Goal: Information Seeking & Learning: Learn about a topic

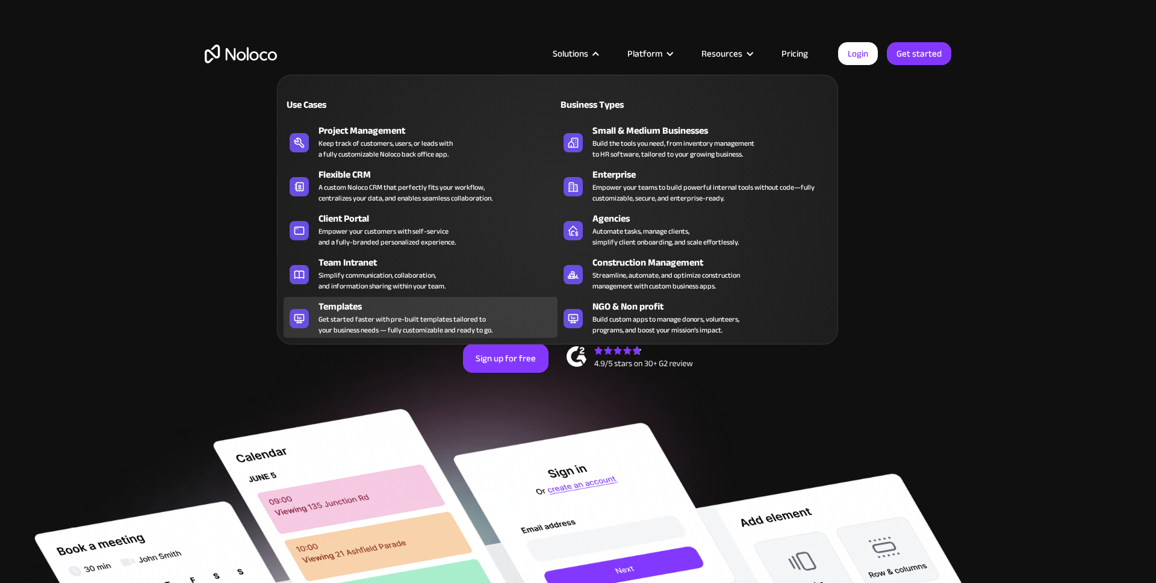
click at [356, 317] on div "Get started faster with pre-built templates tailored to your business needs — f…" at bounding box center [405, 325] width 174 height 22
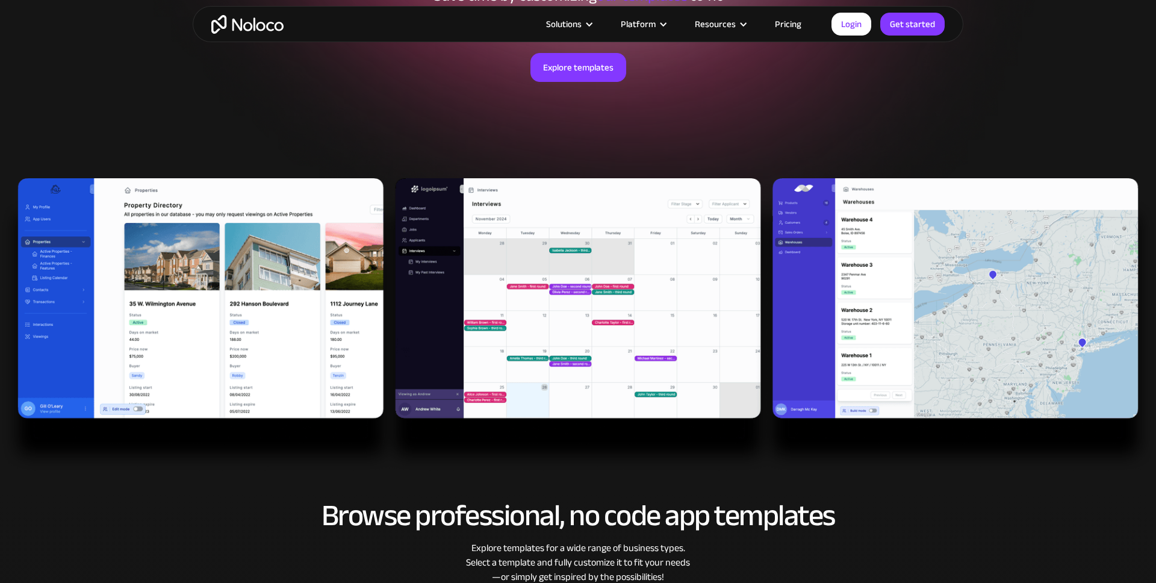
scroll to position [245, 0]
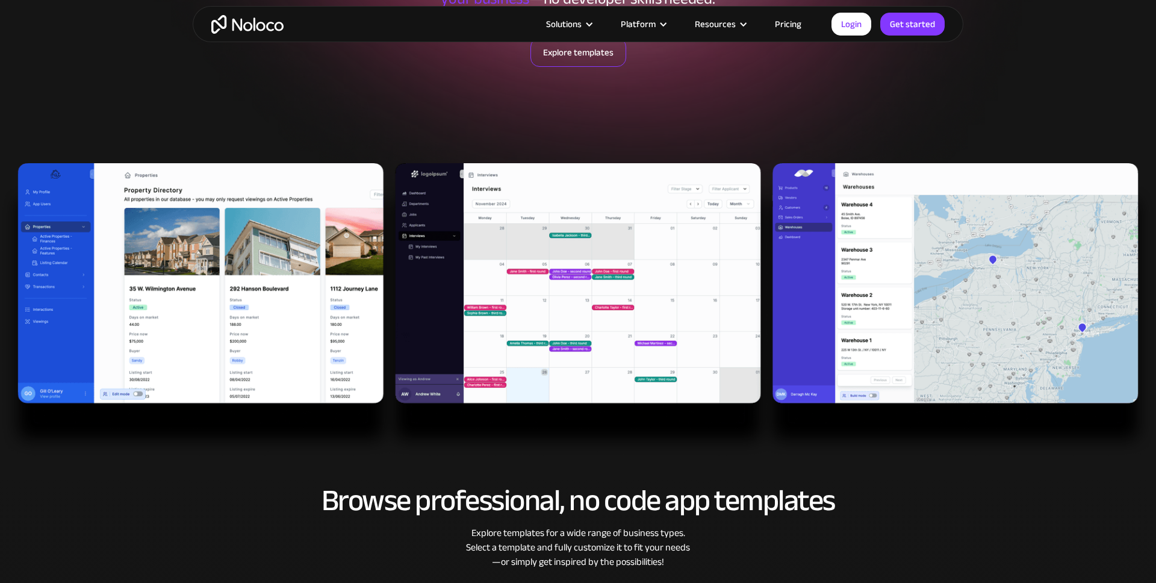
click at [584, 57] on link "Explore templates" at bounding box center [578, 52] width 96 height 29
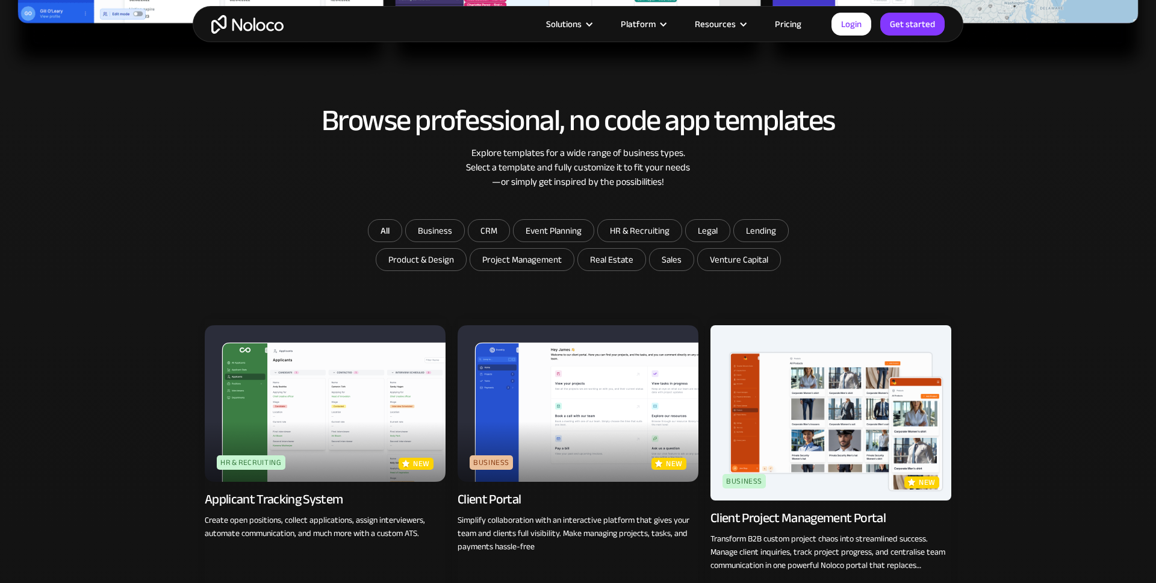
scroll to position [624, 0]
click at [464, 232] on input "CRM" at bounding box center [435, 231] width 58 height 22
checkbox input "true"
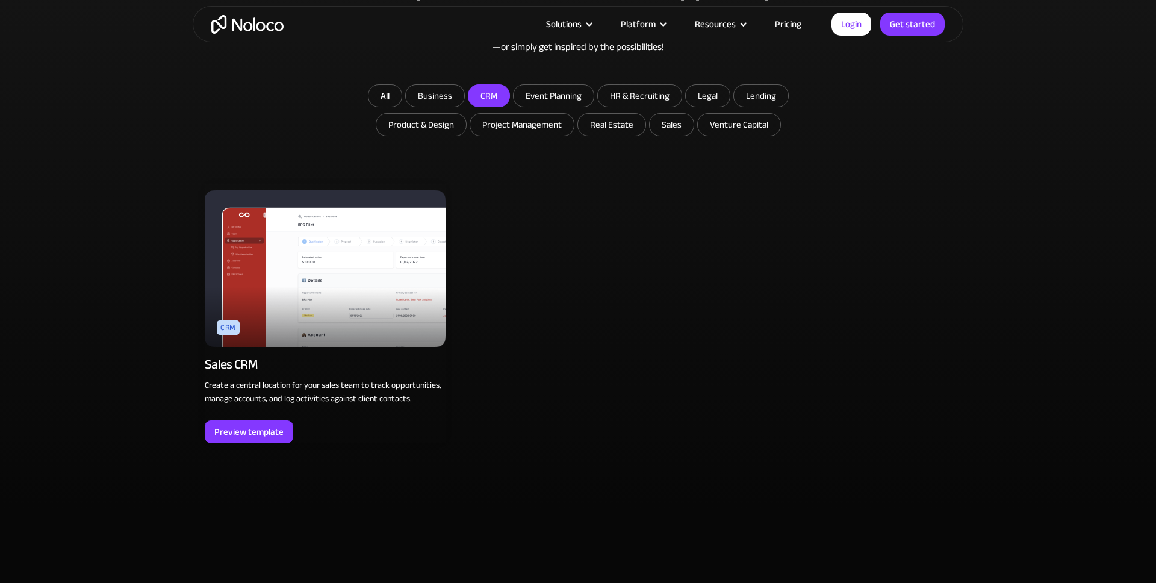
scroll to position [759, 0]
click at [260, 436] on div "Preview template" at bounding box center [248, 432] width 69 height 16
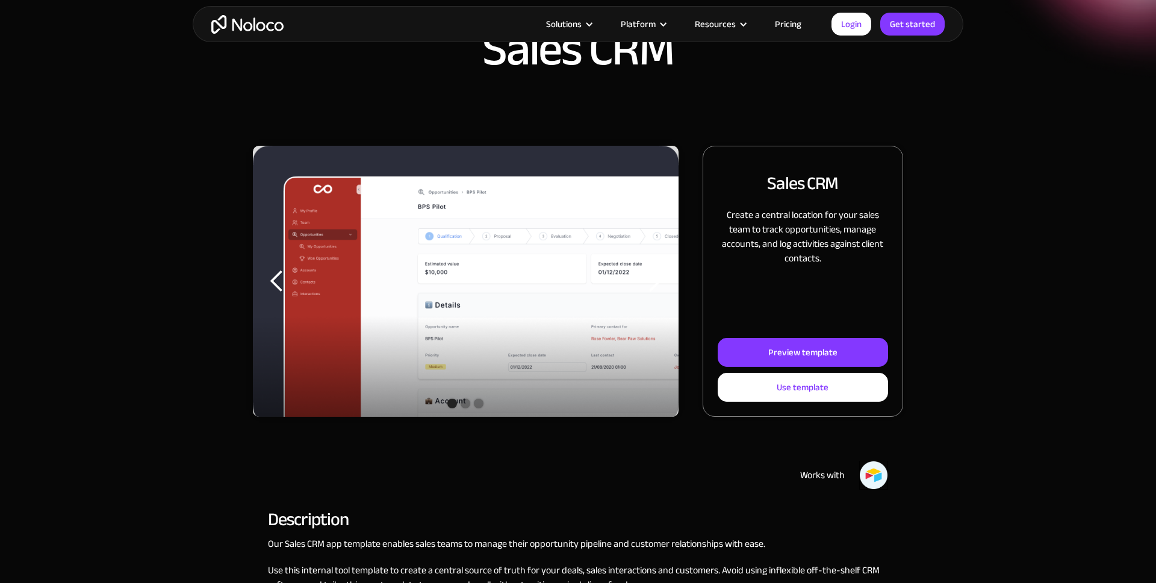
scroll to position [78, 0]
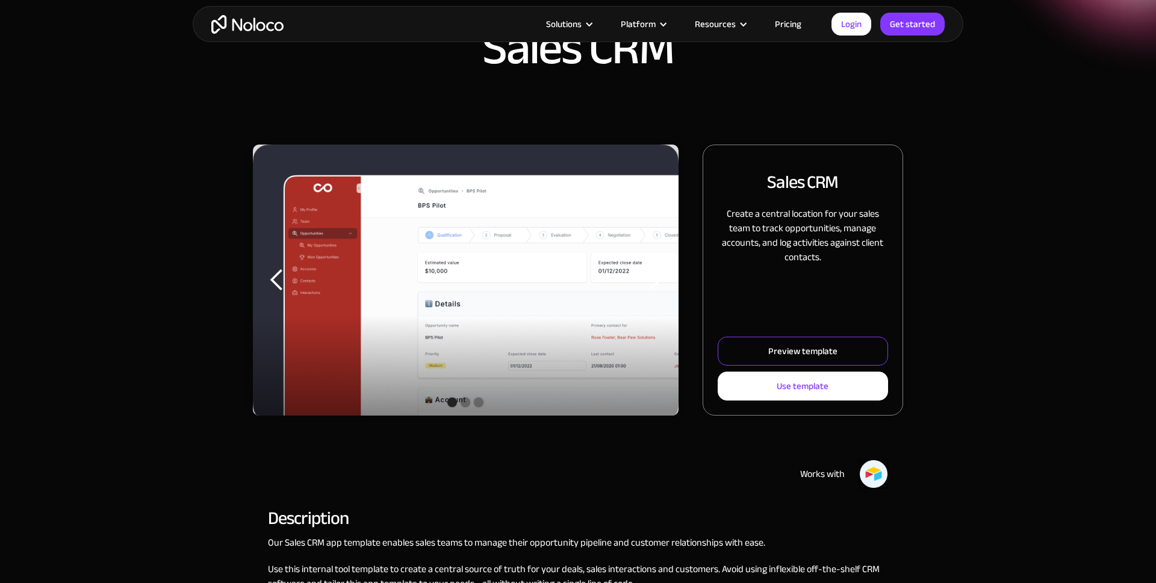
click at [770, 354] on div "Preview template" at bounding box center [802, 351] width 69 height 16
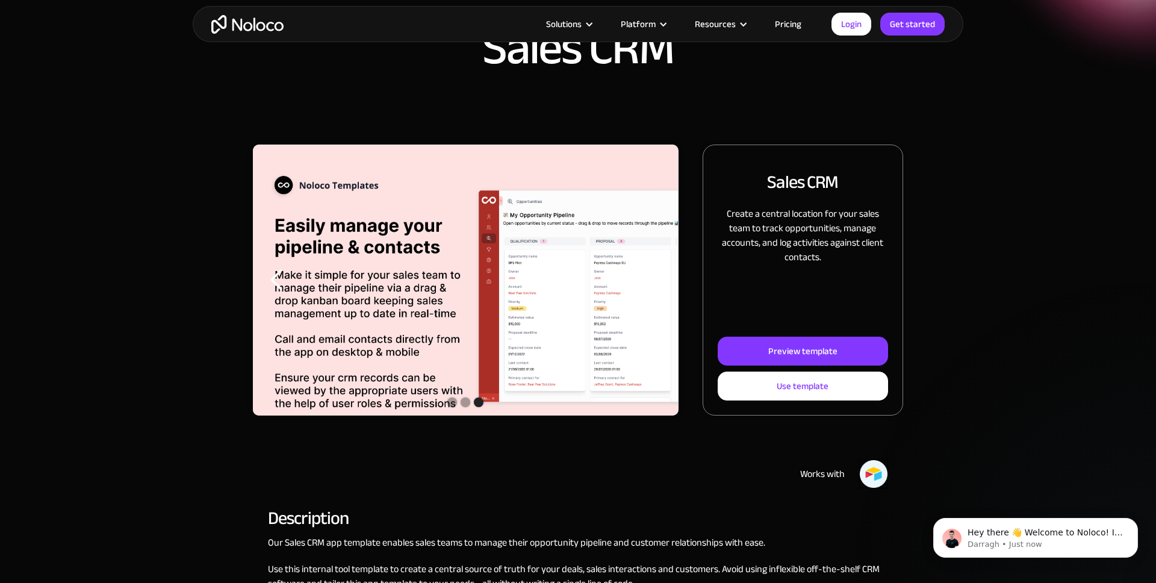
scroll to position [0, 0]
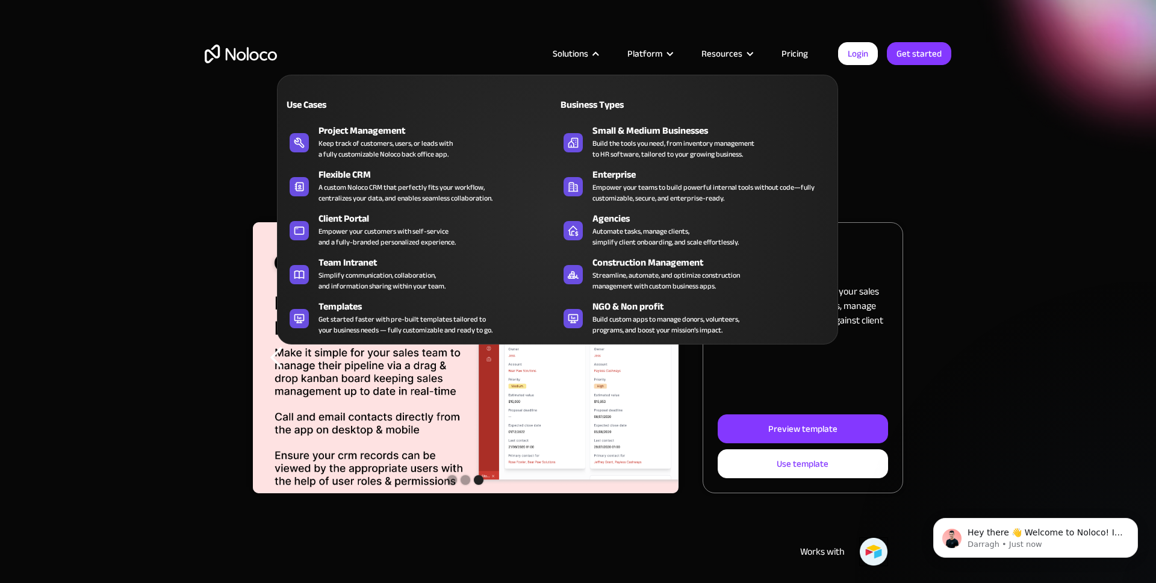
click at [583, 60] on nav "Use Cases Business Types Project Management Keep track of customers, users, or …" at bounding box center [557, 201] width 561 height 286
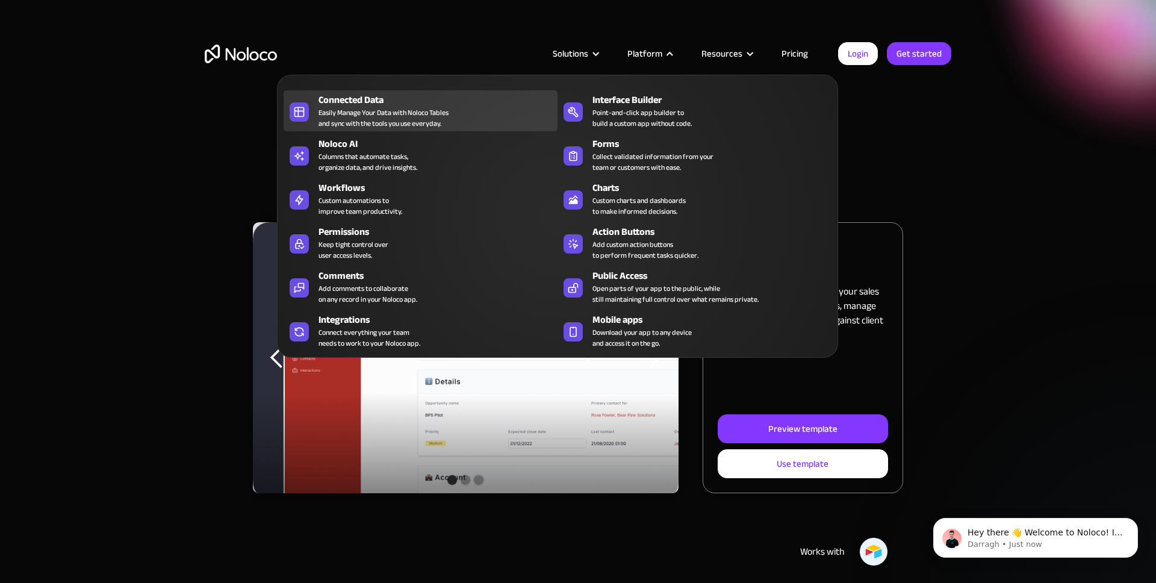
click at [479, 113] on div "Connected Data Easily Manage Your Data with Noloco Tables and sync with the too…" at bounding box center [434, 111] width 233 height 36
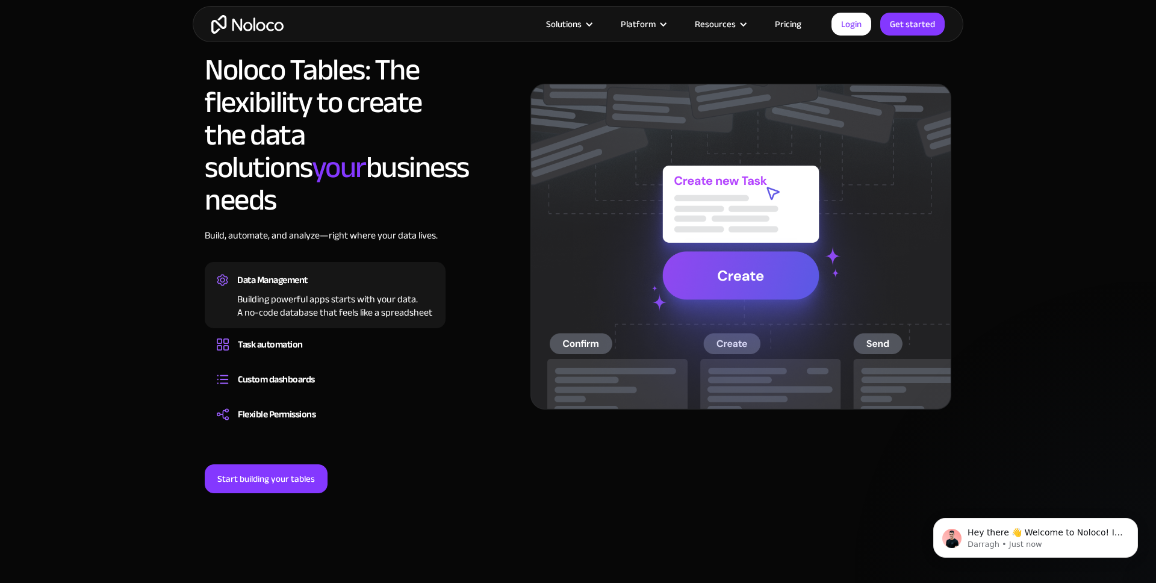
scroll to position [891, 0]
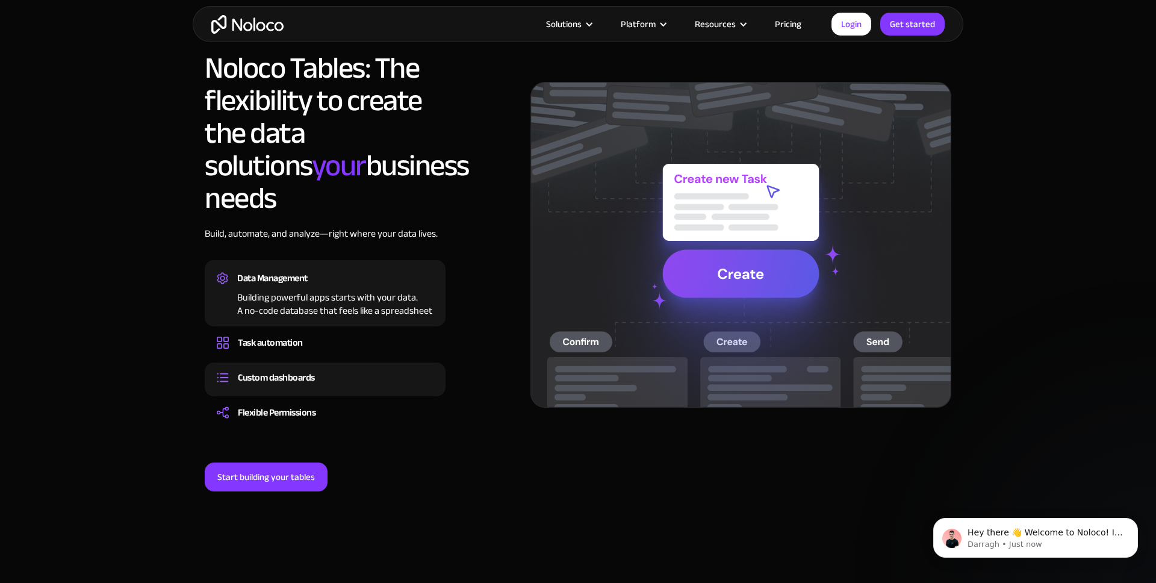
click at [326, 368] on div "Custom dashboards" at bounding box center [325, 377] width 217 height 18
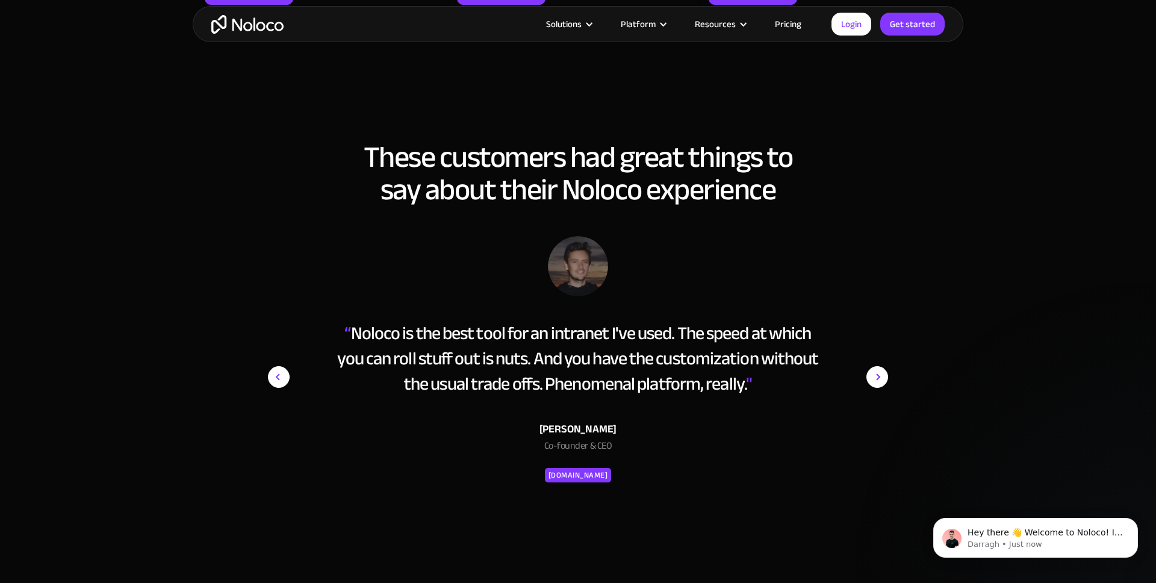
scroll to position [1901, 0]
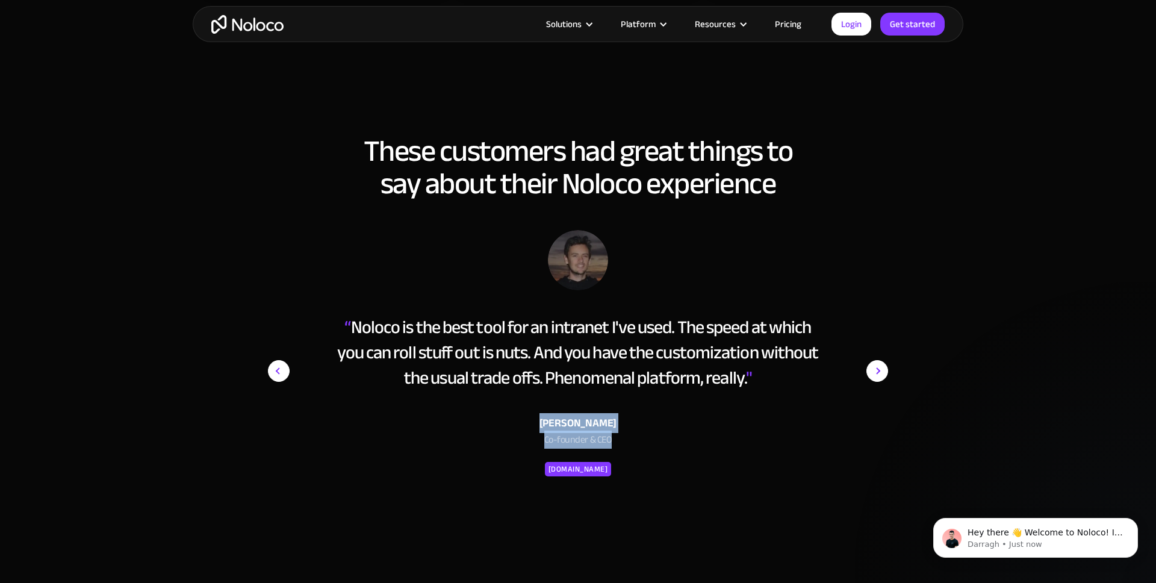
drag, startPoint x: 540, startPoint y: 391, endPoint x: 650, endPoint y: 414, distance: 112.5
click at [650, 414] on div "Oliver Bryant Co-founder & CEO SAFARI.COM" at bounding box center [578, 434] width 492 height 88
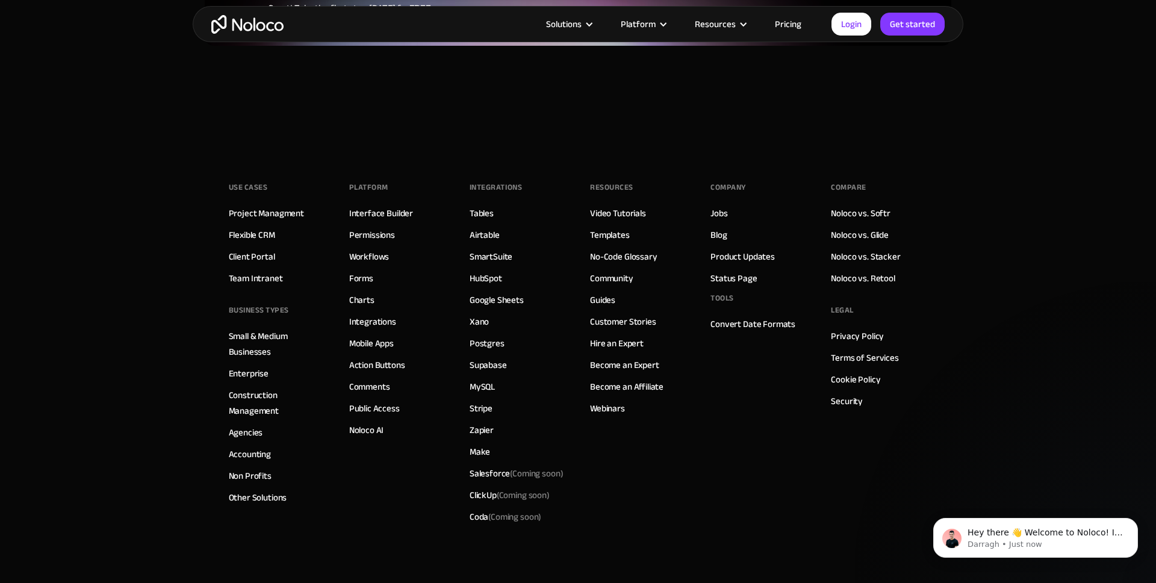
scroll to position [3257, 0]
click at [476, 442] on link "Make" at bounding box center [479, 450] width 20 height 16
